Goal: Task Accomplishment & Management: Use online tool/utility

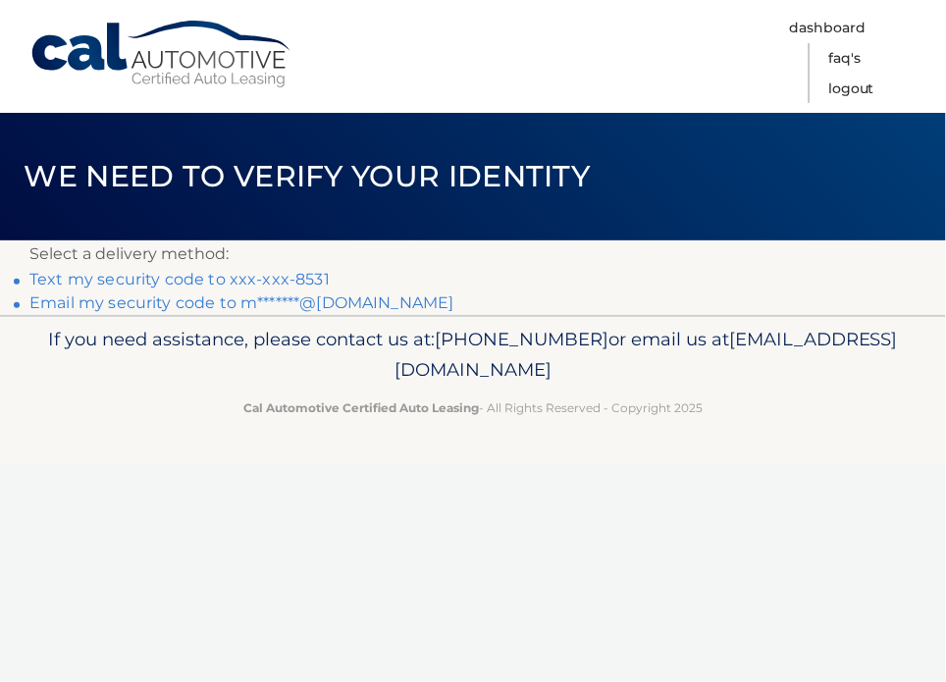
click at [282, 275] on link "Text my security code to xxx-xxx-8531" at bounding box center [179, 279] width 300 height 19
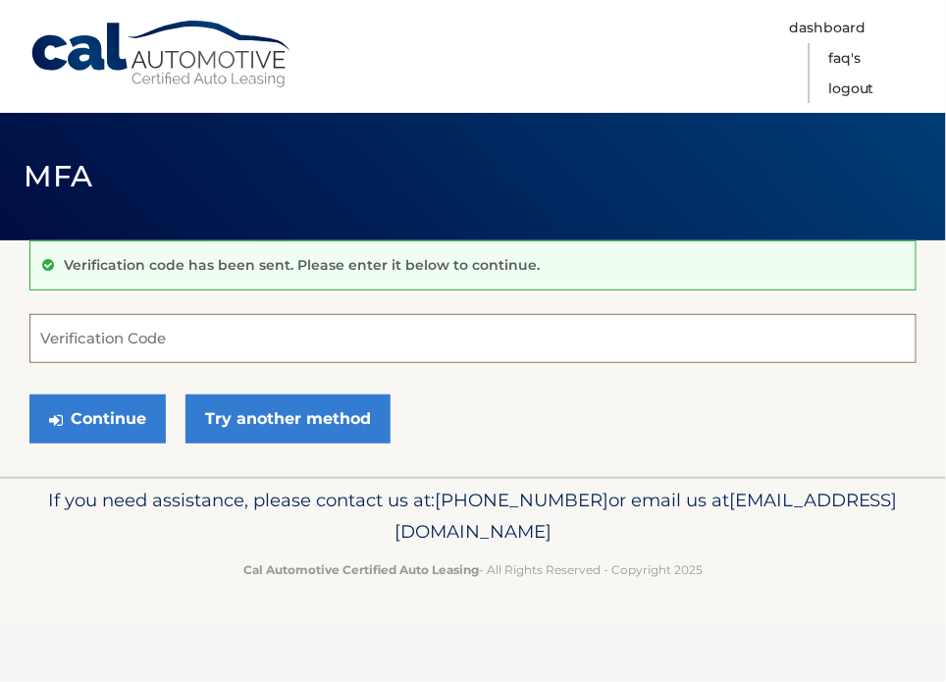
click at [369, 337] on input "Verification Code" at bounding box center [472, 338] width 887 height 49
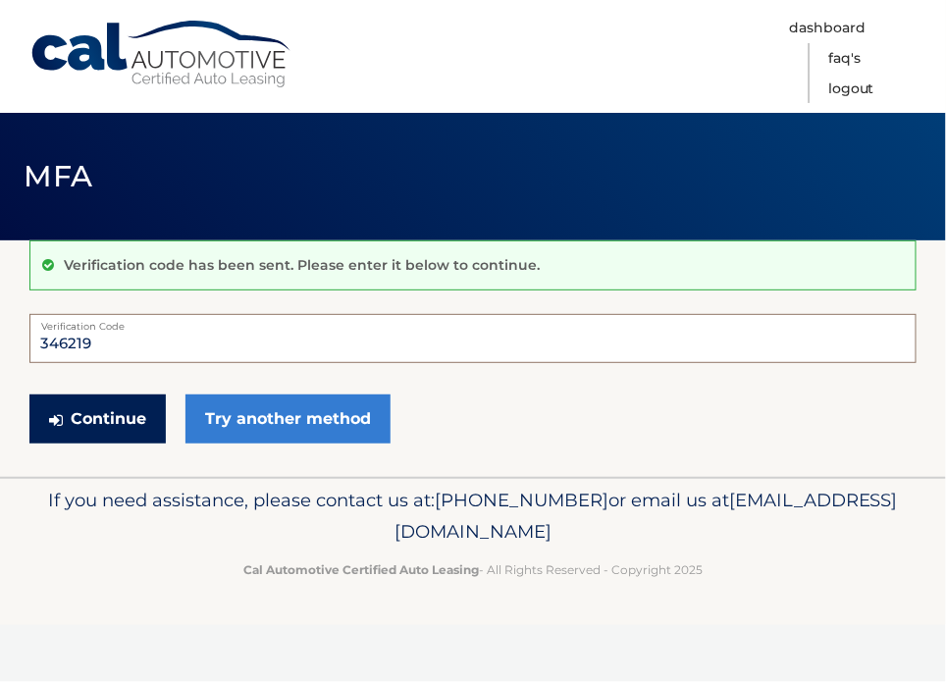
type input "346219"
click at [109, 417] on button "Continue" at bounding box center [97, 418] width 136 height 49
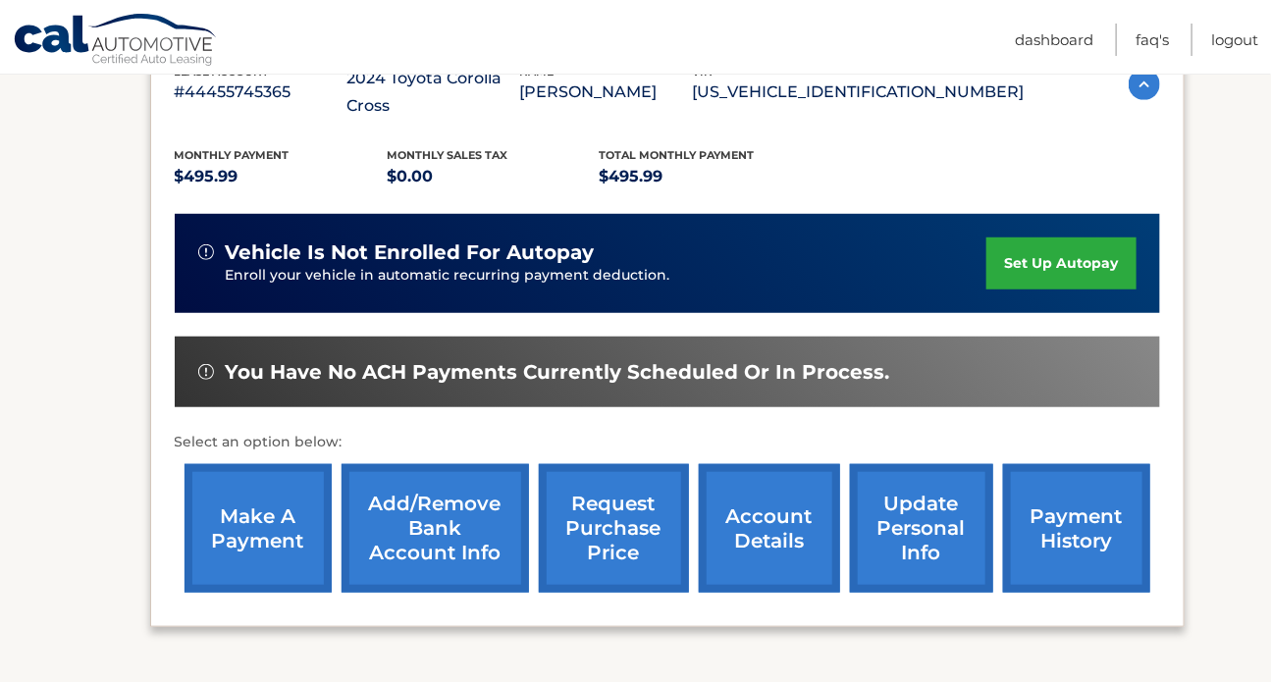
scroll to position [385, 0]
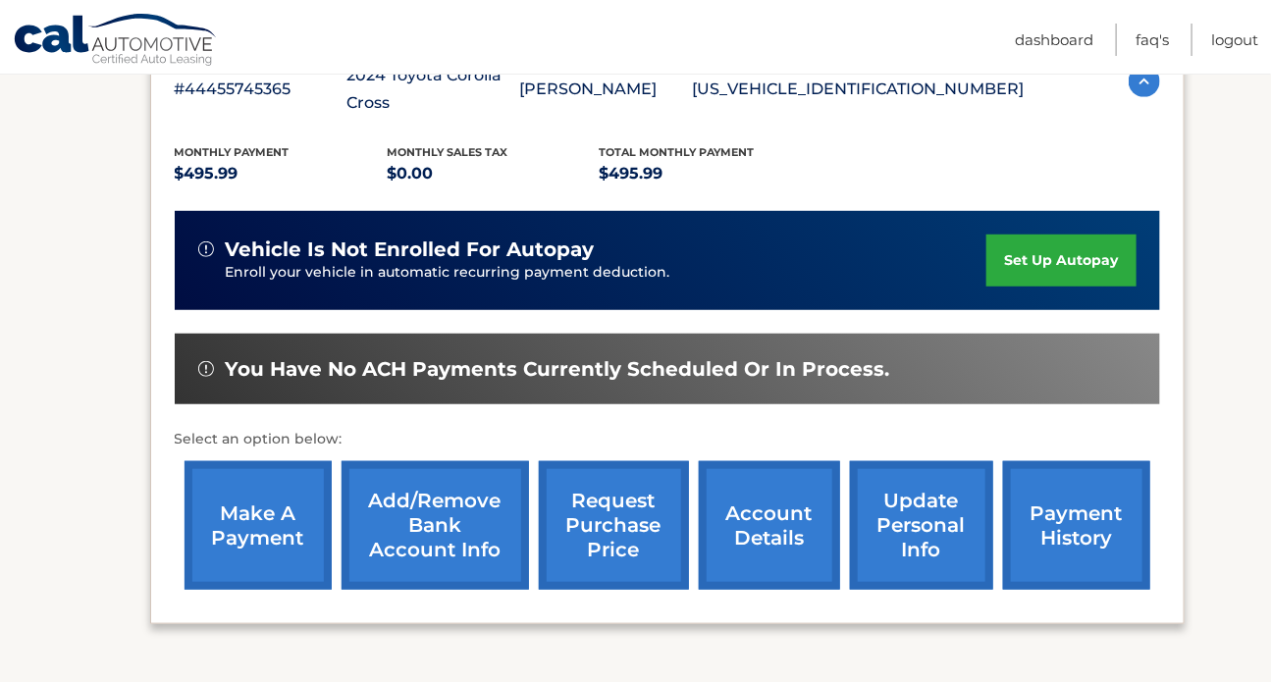
click at [245, 486] on link "make a payment" at bounding box center [257, 525] width 147 height 129
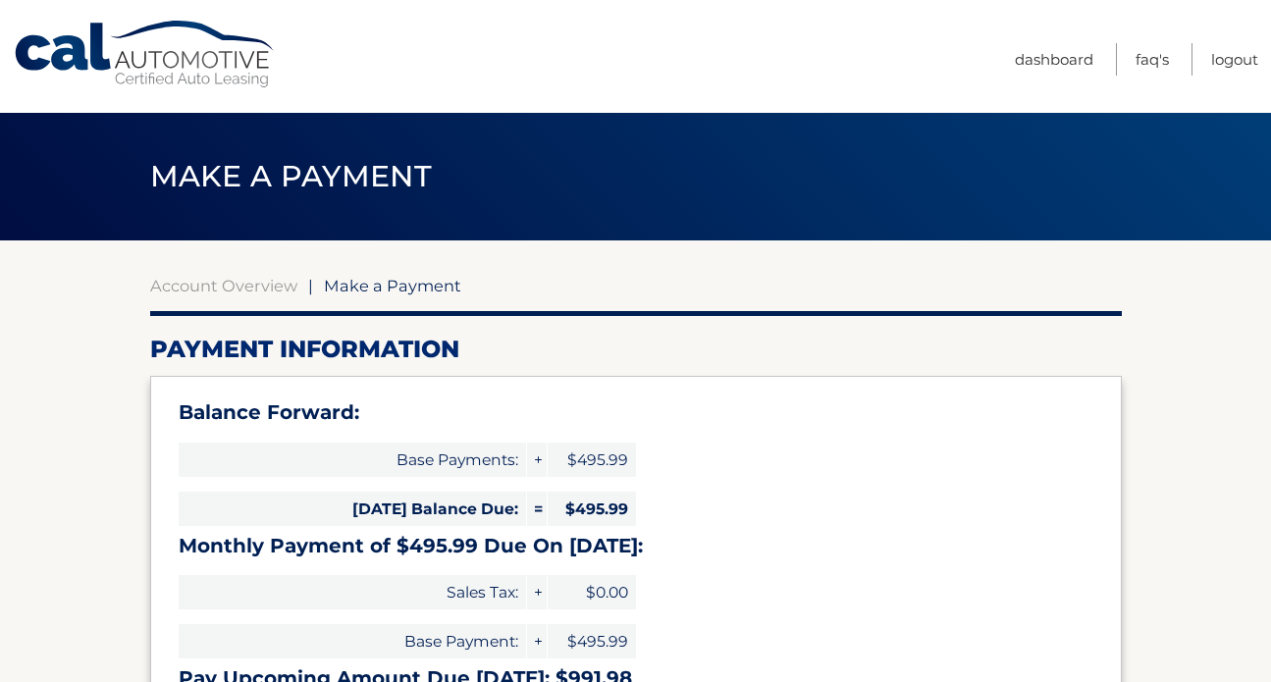
select select "MzZmMWI0ZDEtMzBkYS00ZTVkLThiZjAtMmJmYzAyYjMzZGE2"
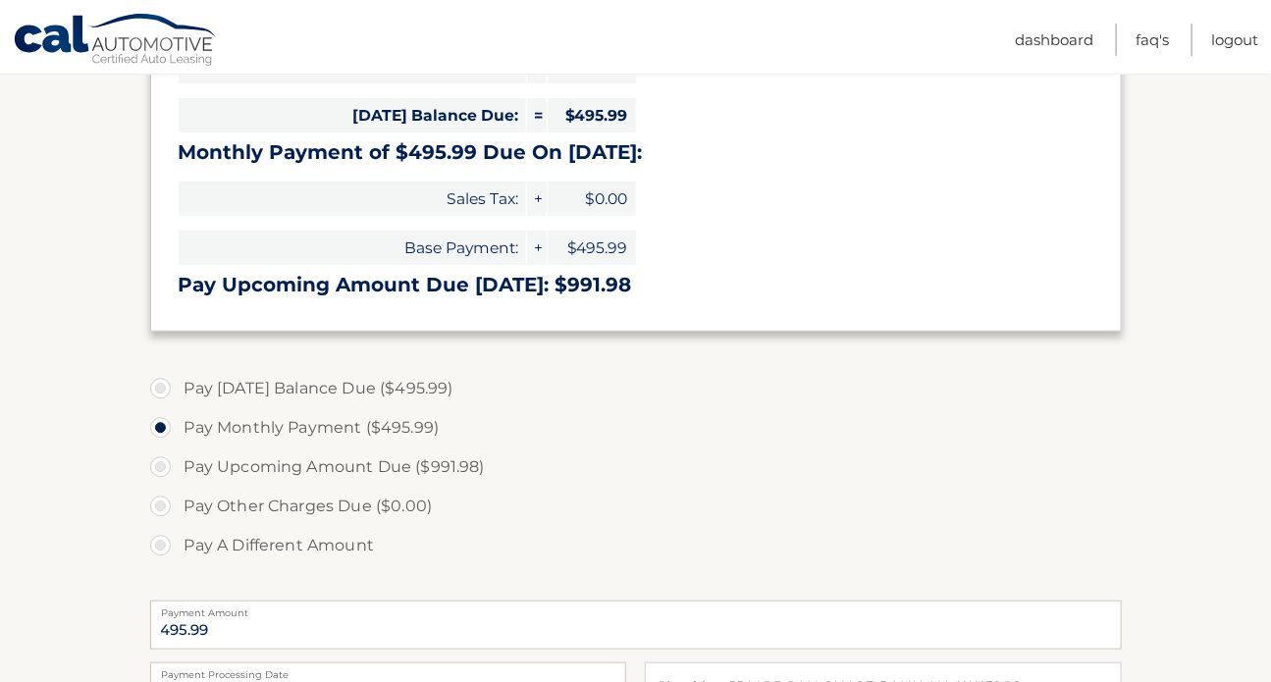
scroll to position [397, 0]
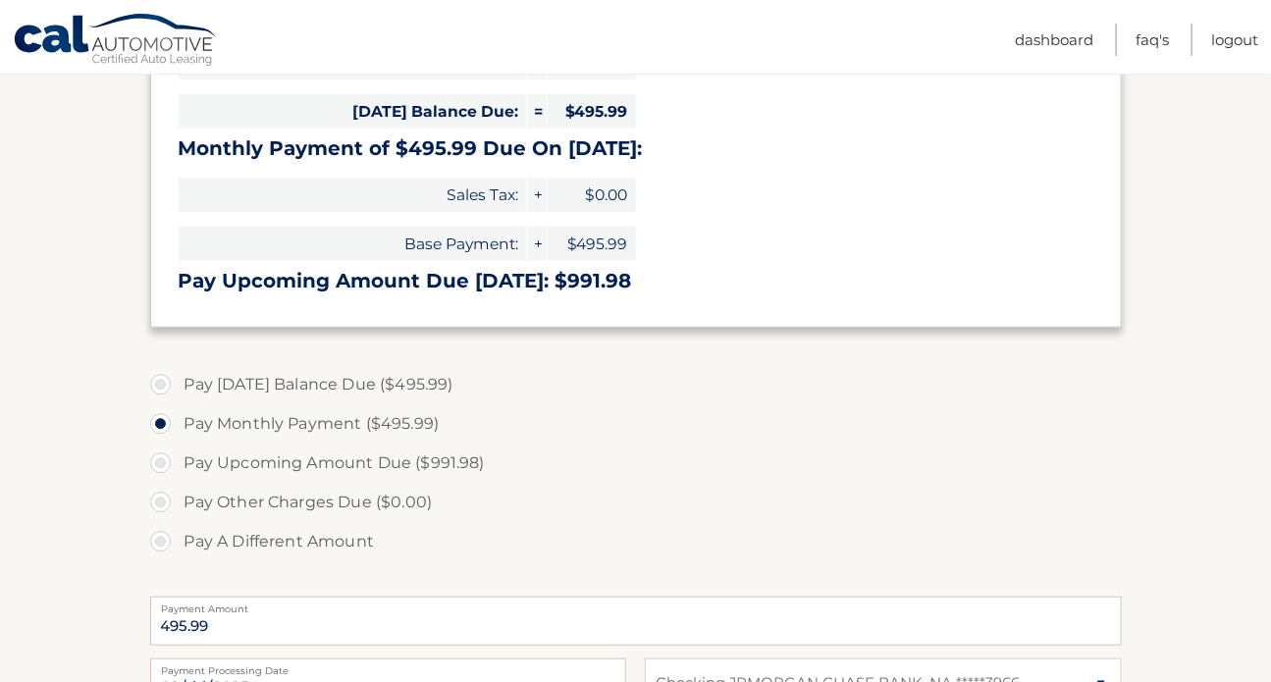
click at [162, 382] on label "Pay Today's Balance Due ($495.99)" at bounding box center [635, 384] width 971 height 39
click at [162, 382] on input "Pay Today's Balance Due ($495.99)" at bounding box center [168, 380] width 20 height 31
radio input "true"
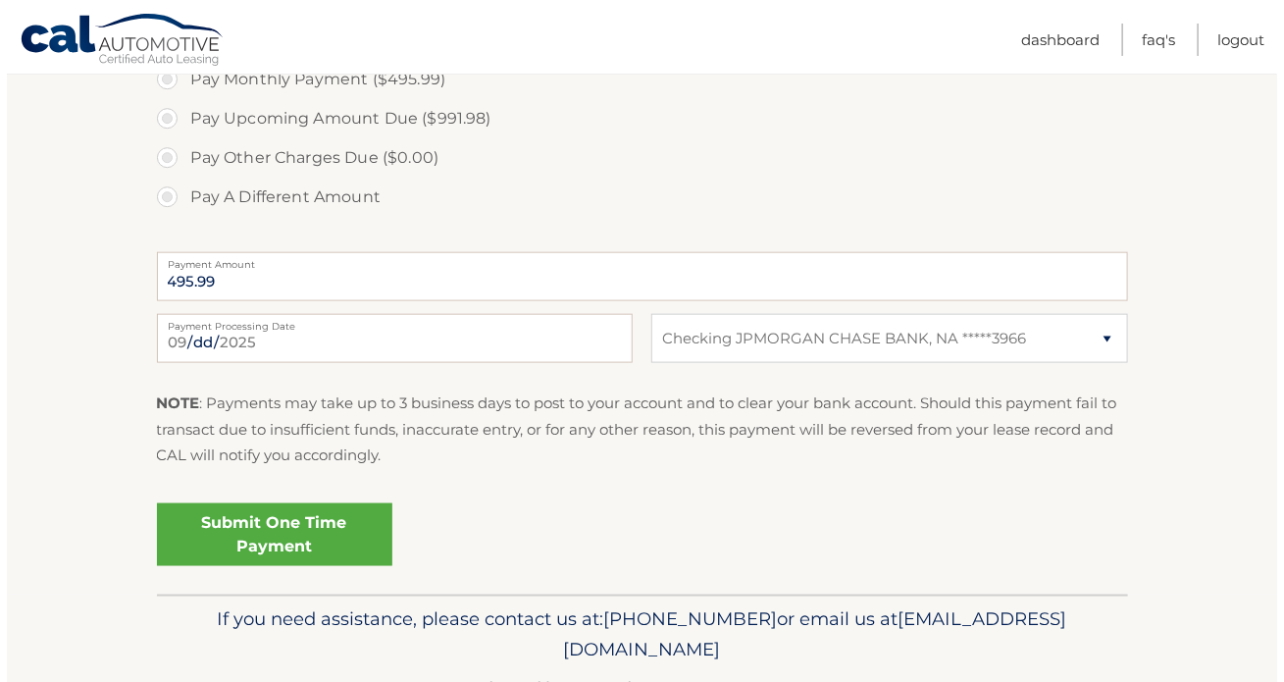
scroll to position [744, 0]
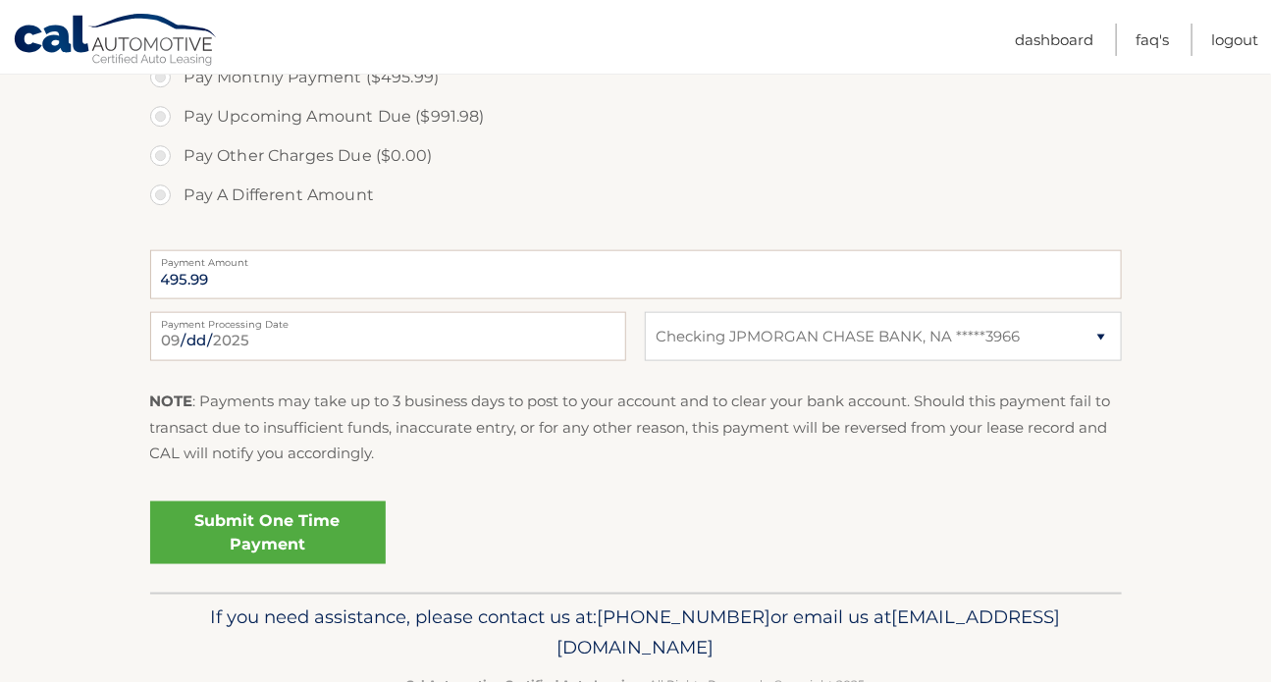
click at [311, 515] on link "Submit One Time Payment" at bounding box center [267, 532] width 235 height 63
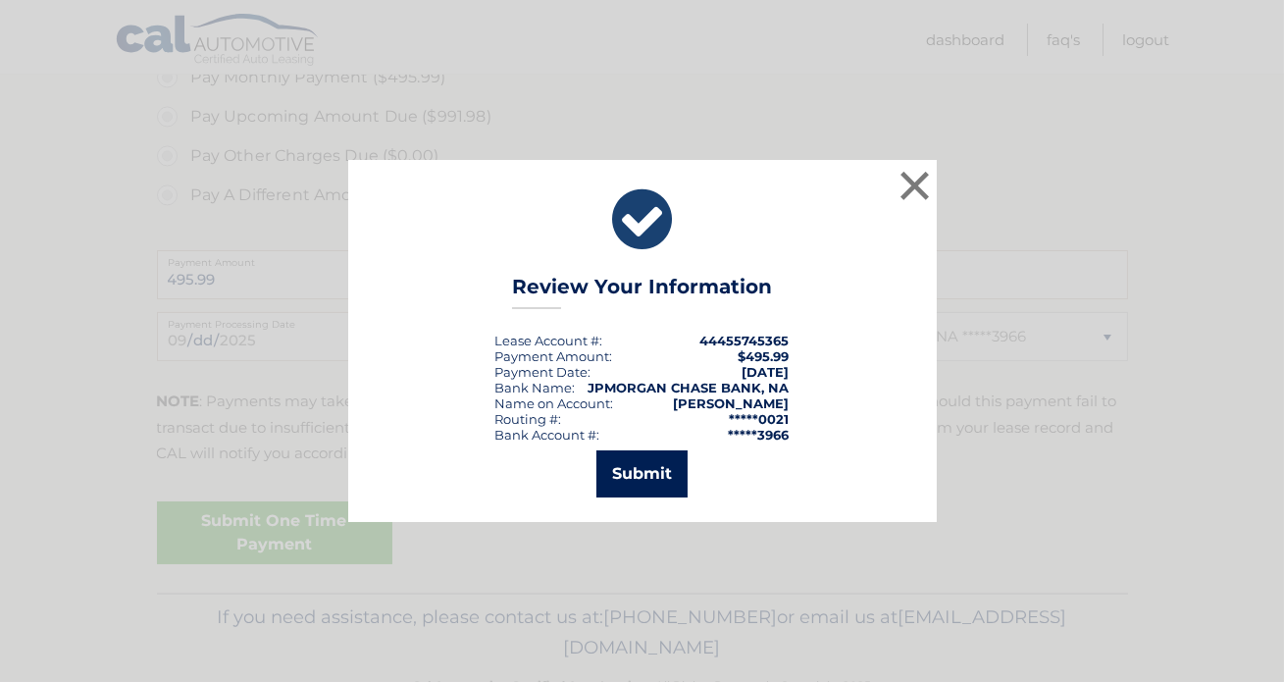
click at [644, 473] on button "Submit" at bounding box center [642, 473] width 91 height 47
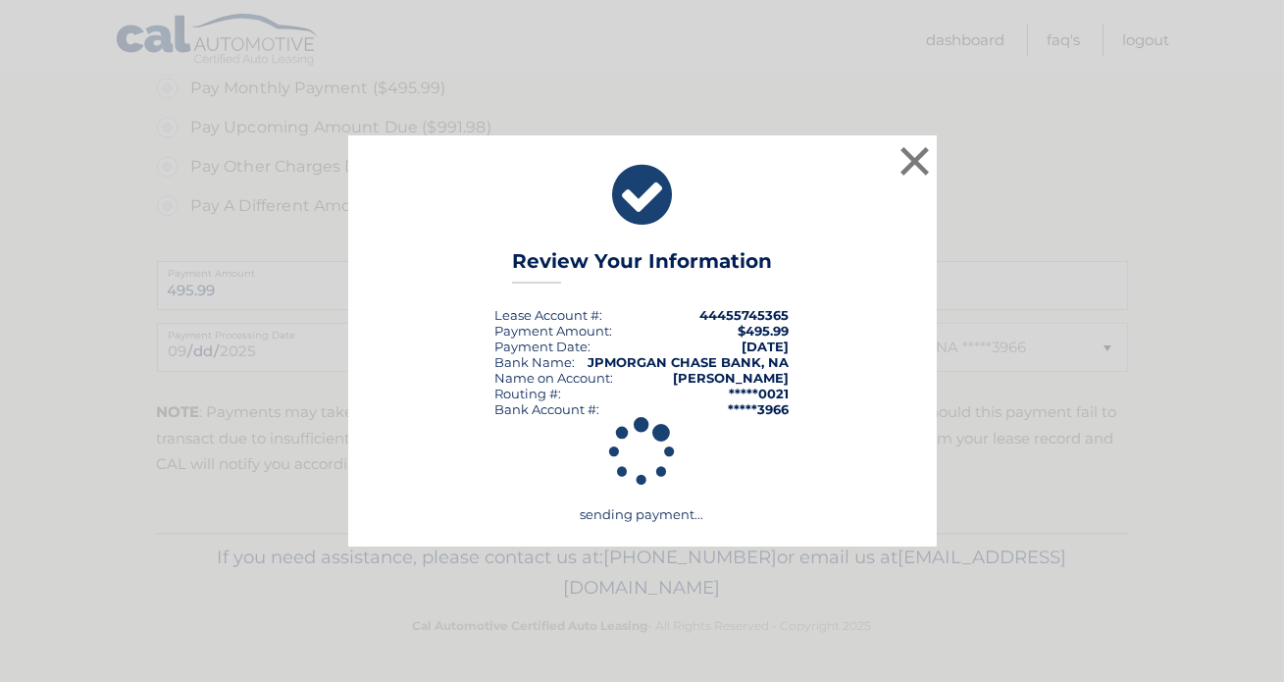
scroll to position [731, 0]
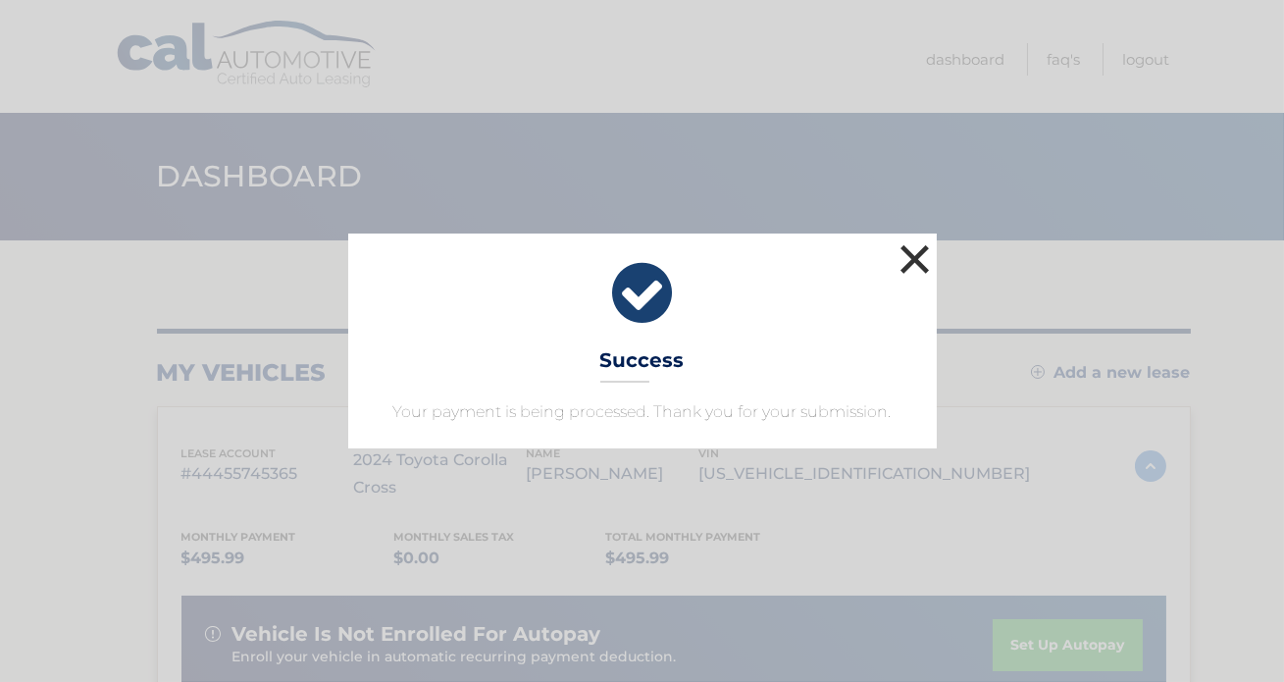
click at [916, 258] on button "×" at bounding box center [915, 258] width 39 height 39
